Goal: Navigation & Orientation: Find specific page/section

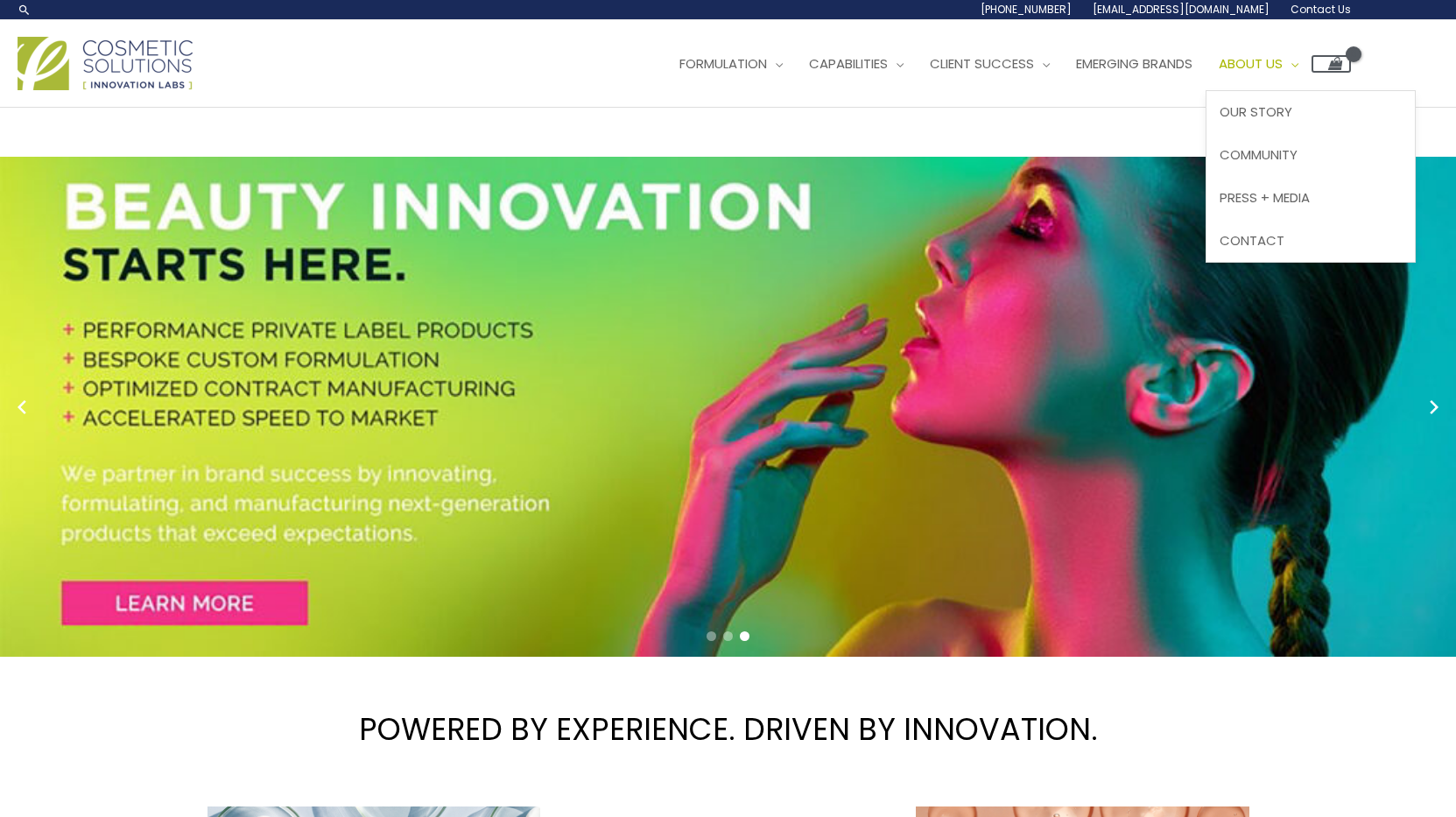
click at [1282, 72] on span "Site Navigation" at bounding box center [1290, 63] width 16 height 19
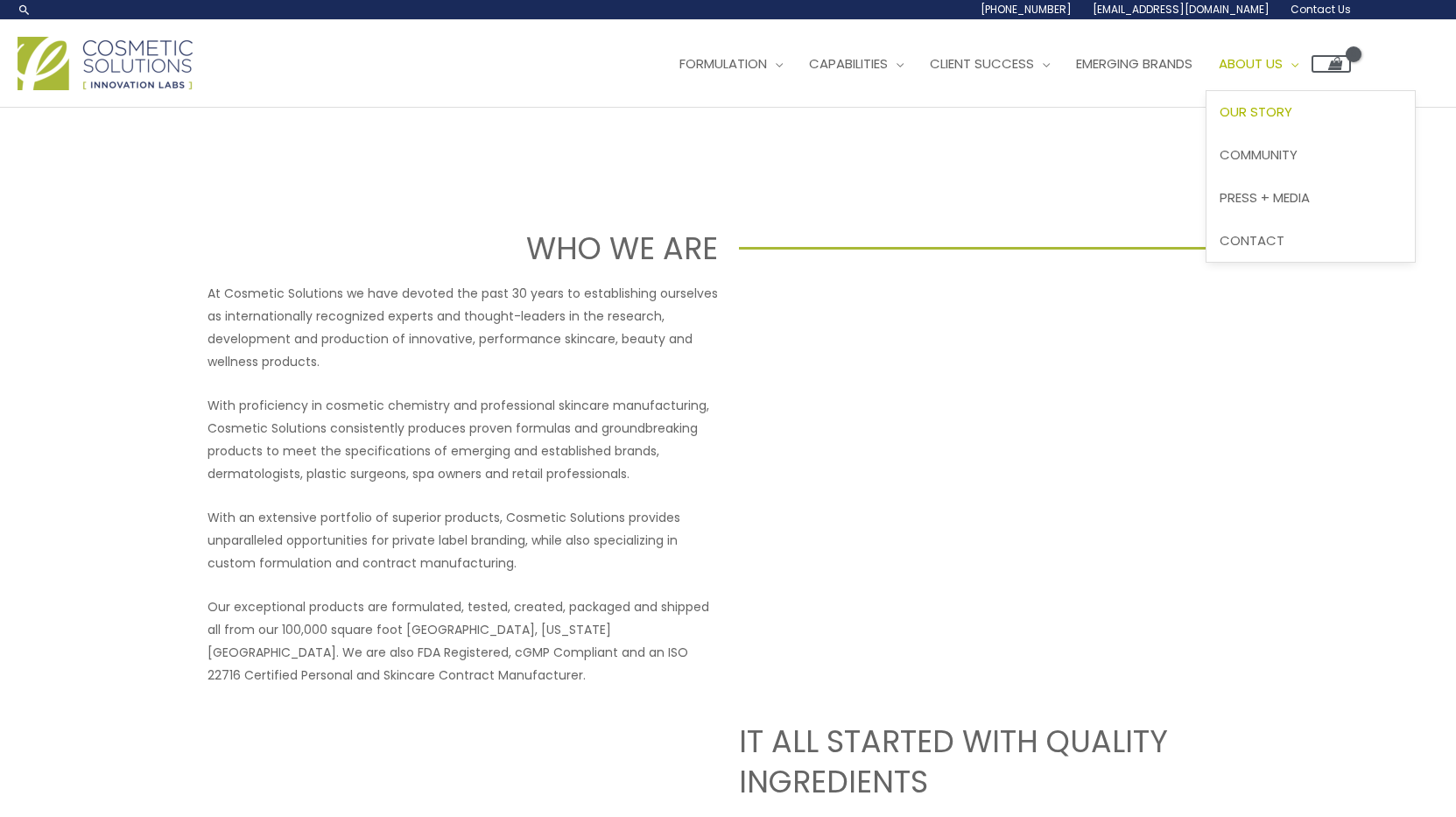
click at [1282, 72] on span "Site Navigation" at bounding box center [1290, 63] width 16 height 19
